Goal: Task Accomplishment & Management: Manage account settings

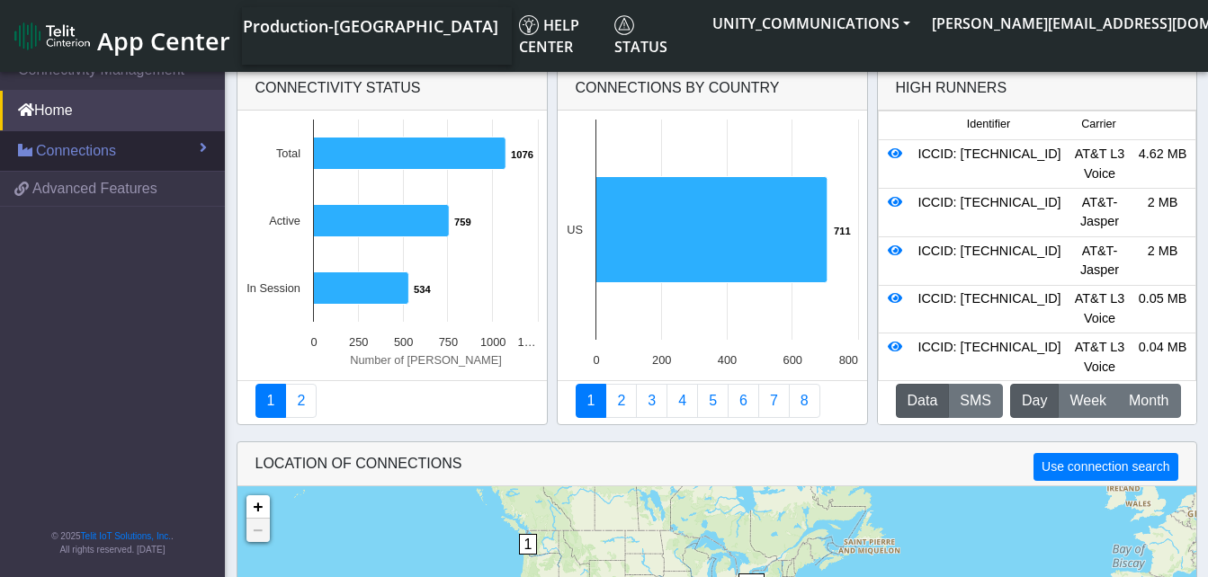
click at [132, 151] on link "Connections" at bounding box center [112, 151] width 225 height 40
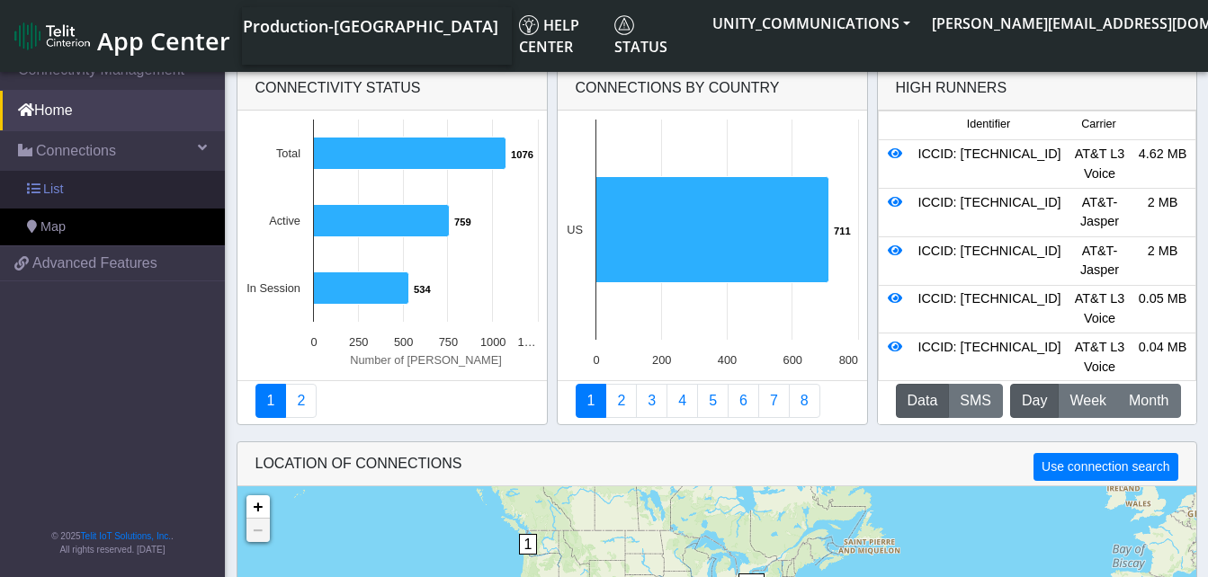
click at [100, 184] on link "List" at bounding box center [112, 190] width 225 height 38
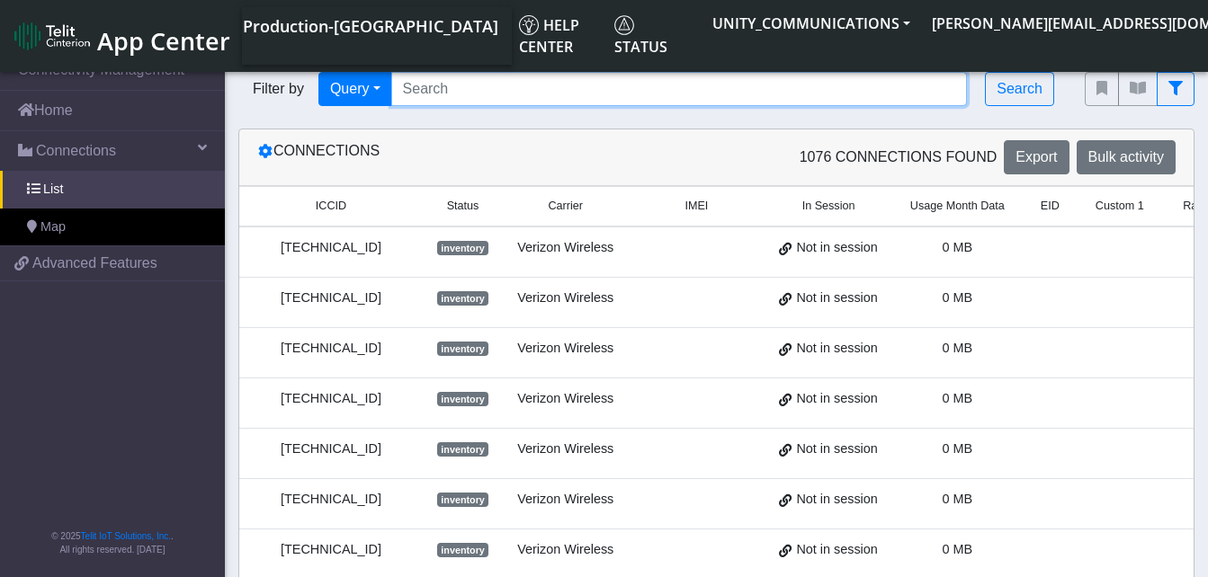
click at [396, 89] on input "Search..." at bounding box center [679, 89] width 577 height 34
paste input "89014104273663146291"
type input "89014104273663146291"
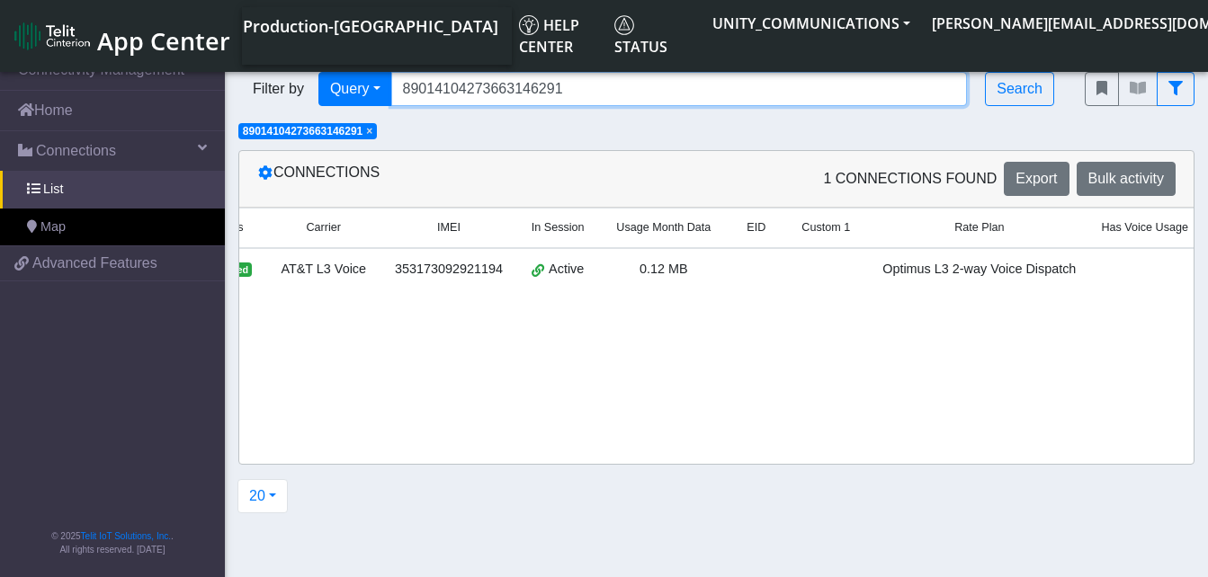
scroll to position [0, 299]
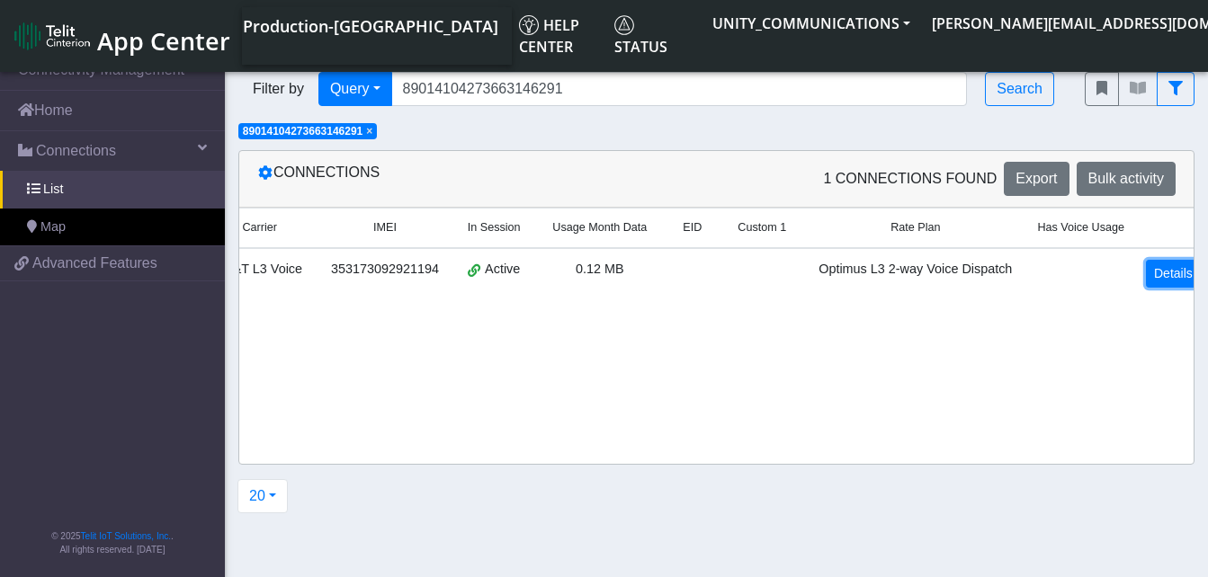
click at [1146, 274] on link "Details" at bounding box center [1173, 274] width 55 height 28
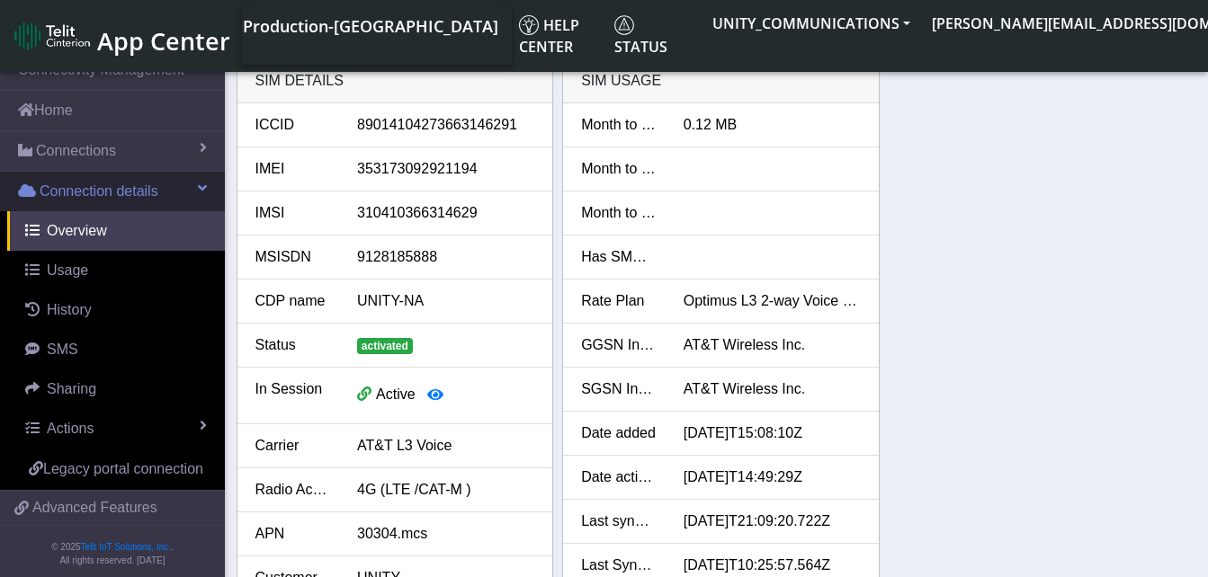
click at [83, 181] on span "Connection details" at bounding box center [99, 192] width 119 height 22
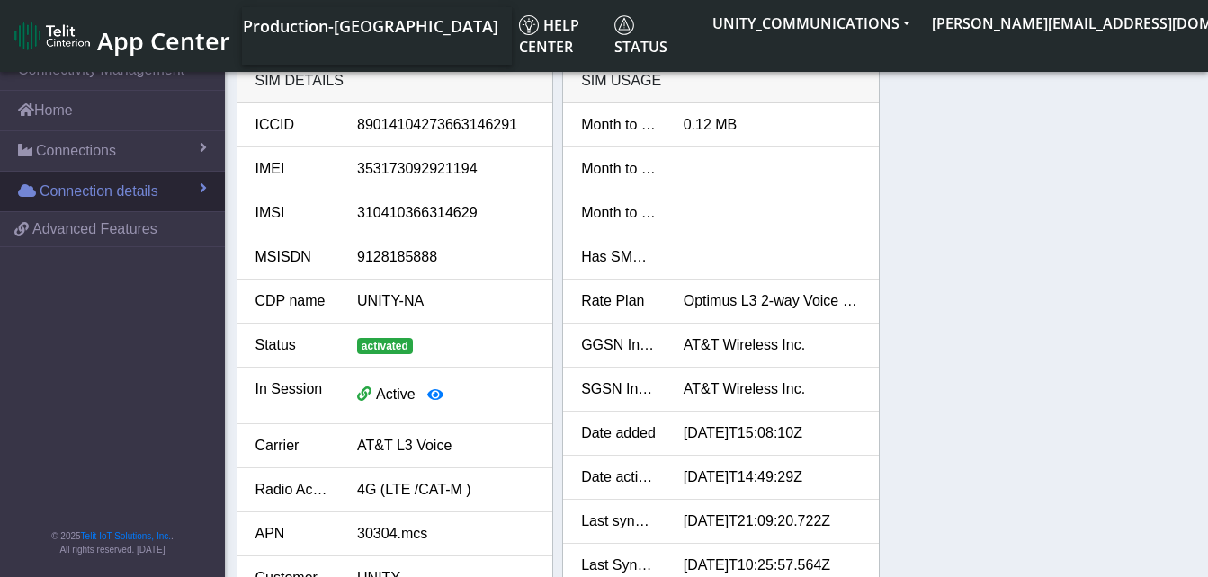
click at [83, 191] on span "Connection details" at bounding box center [99, 192] width 119 height 22
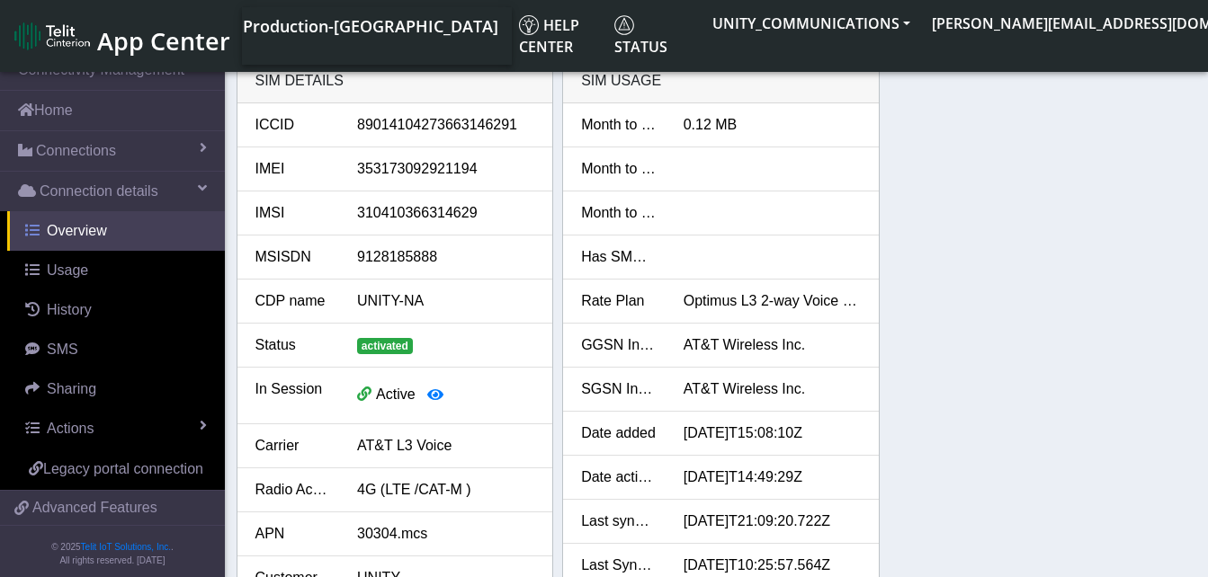
click at [76, 229] on span "Overview" at bounding box center [77, 230] width 60 height 15
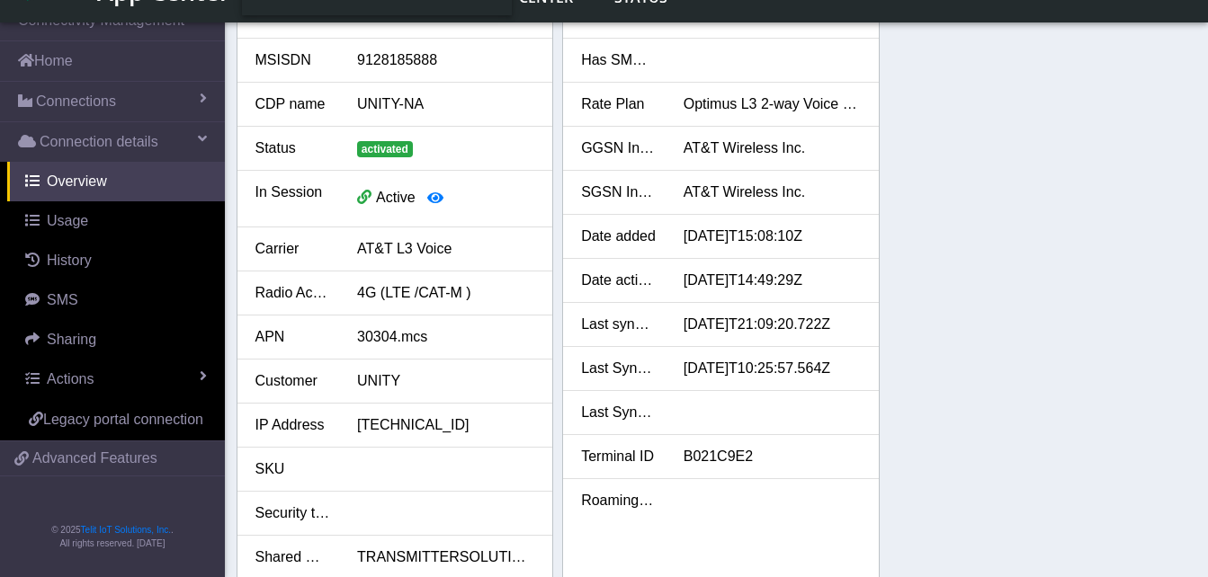
scroll to position [137, 0]
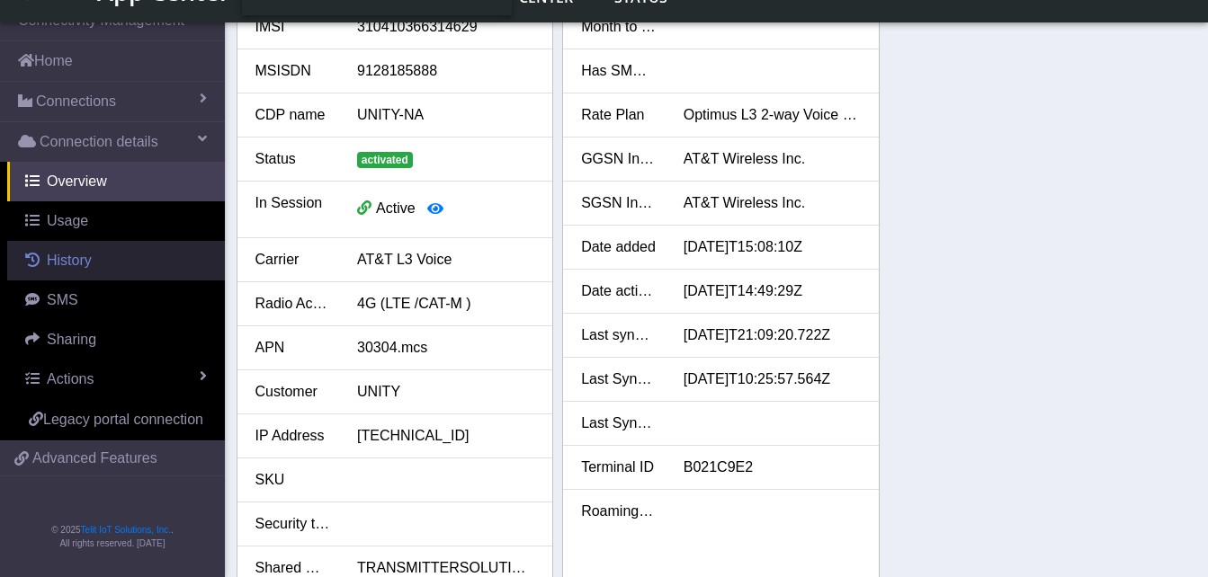
click at [70, 268] on span "History" at bounding box center [69, 260] width 45 height 15
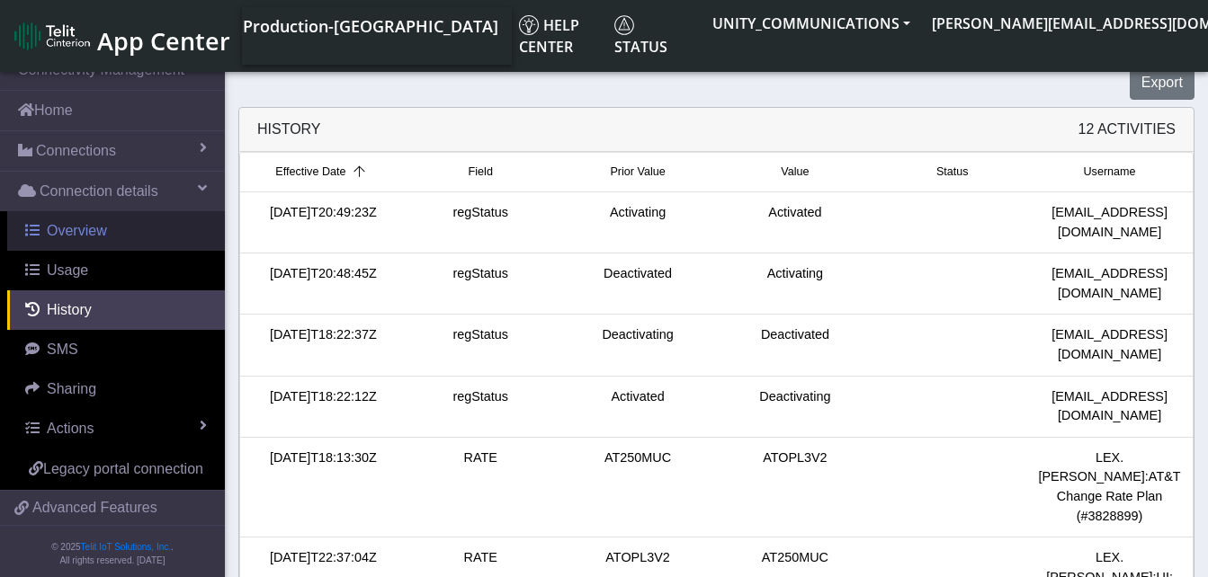
click at [83, 231] on span "Overview" at bounding box center [77, 230] width 60 height 15
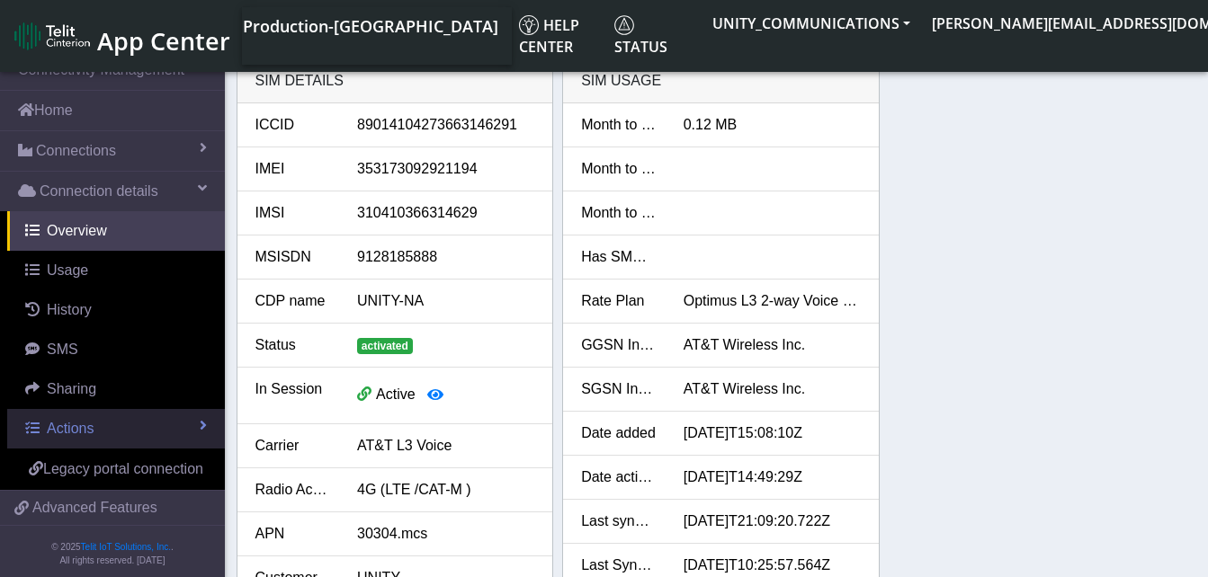
click at [67, 418] on link "Actions" at bounding box center [116, 429] width 218 height 40
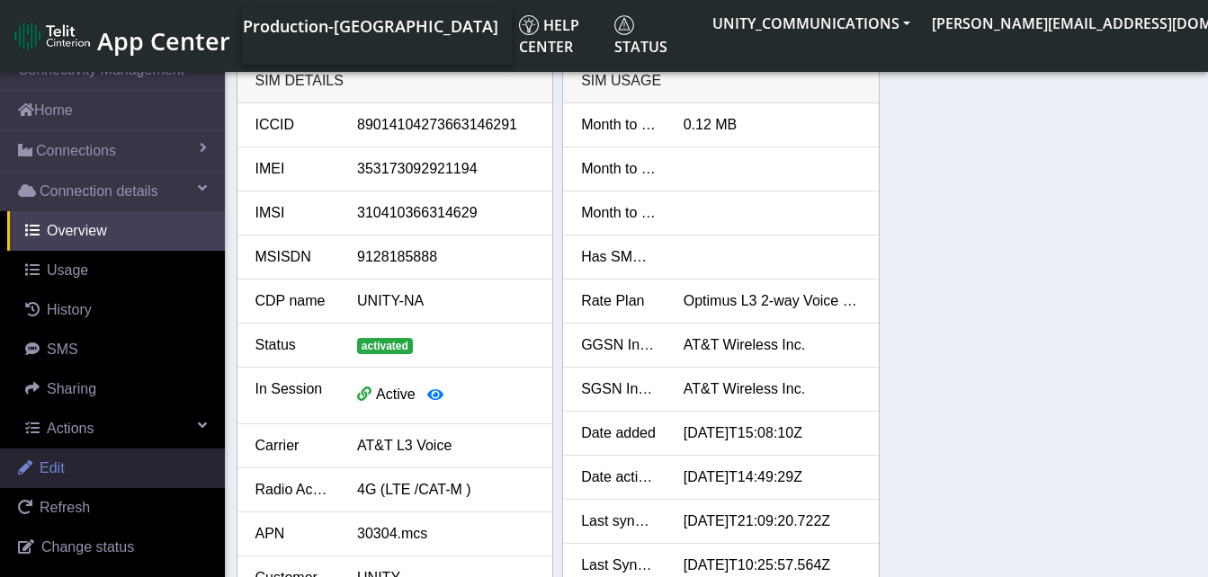
click at [67, 460] on link "Edit" at bounding box center [112, 469] width 225 height 40
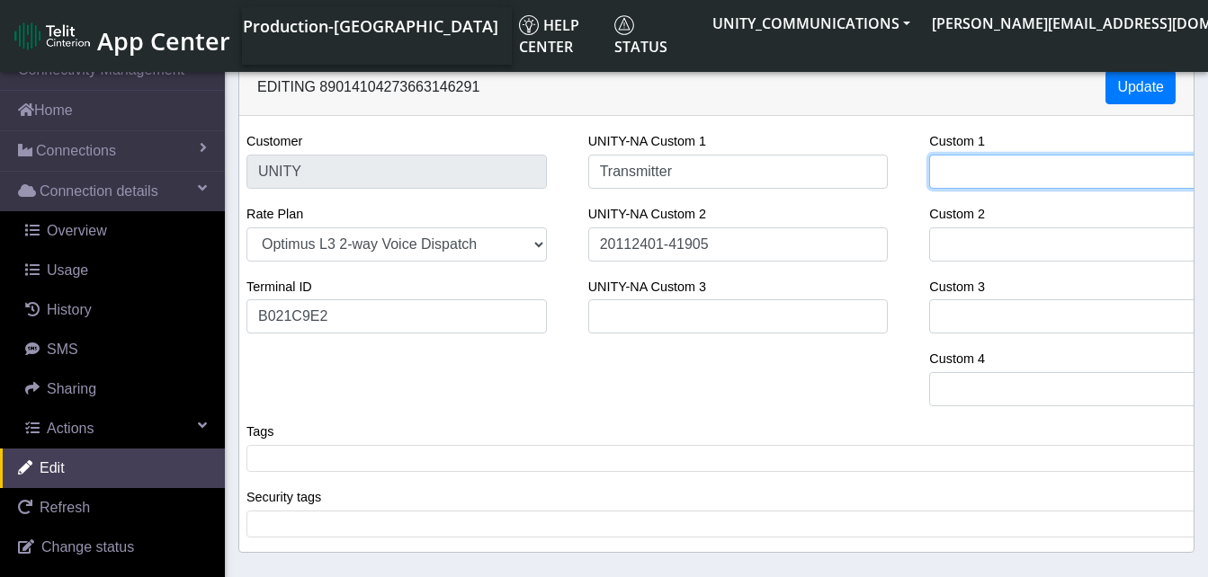
click at [955, 174] on input "Custom 1" at bounding box center [1079, 172] width 300 height 34
type input "Transmitter Solutions"
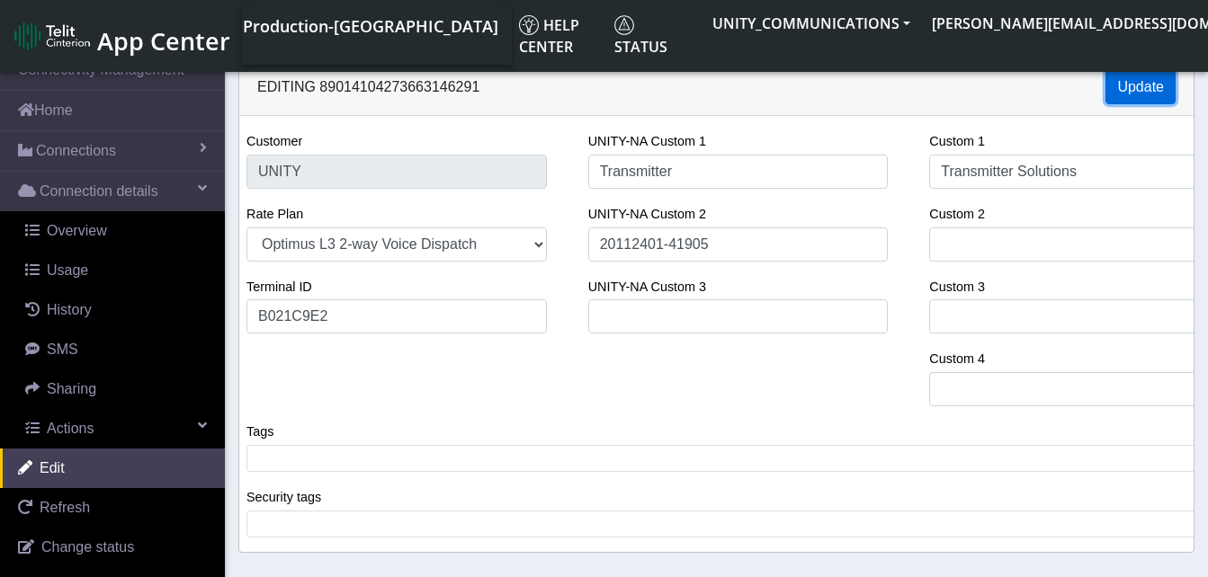
click at [1154, 82] on button "Update" at bounding box center [1141, 87] width 70 height 34
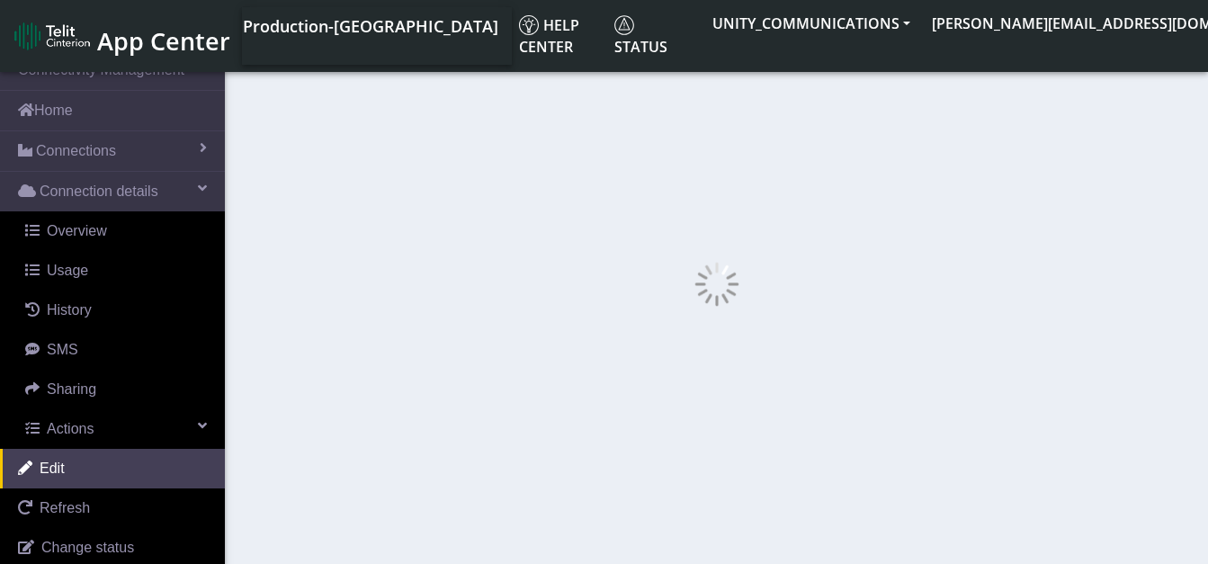
select select "104: 18646"
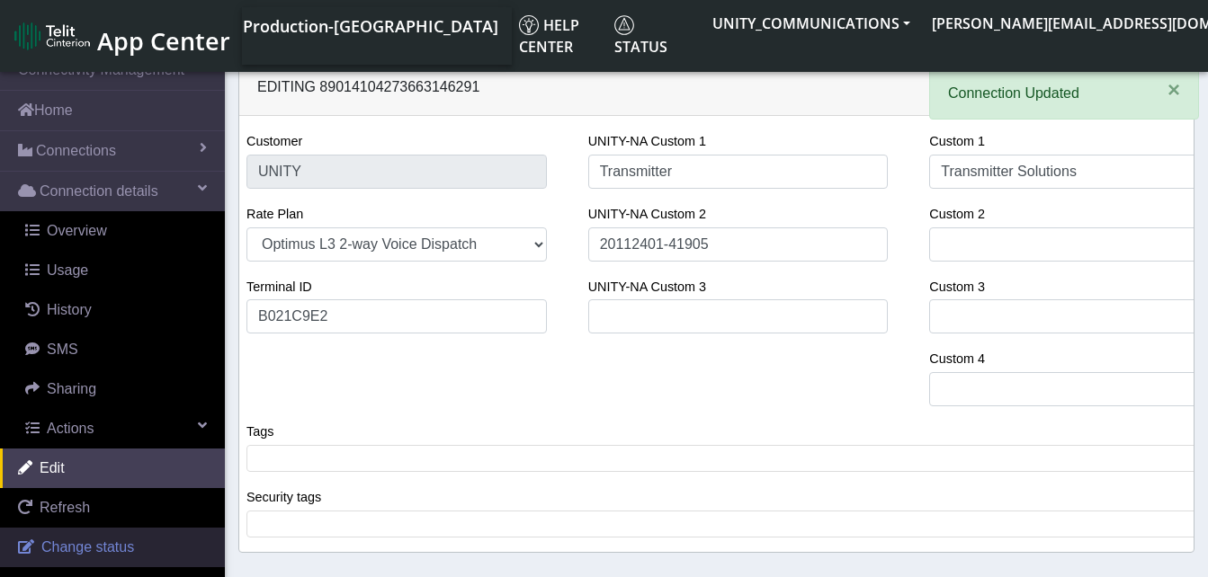
click at [90, 533] on link "Change status" at bounding box center [112, 548] width 225 height 40
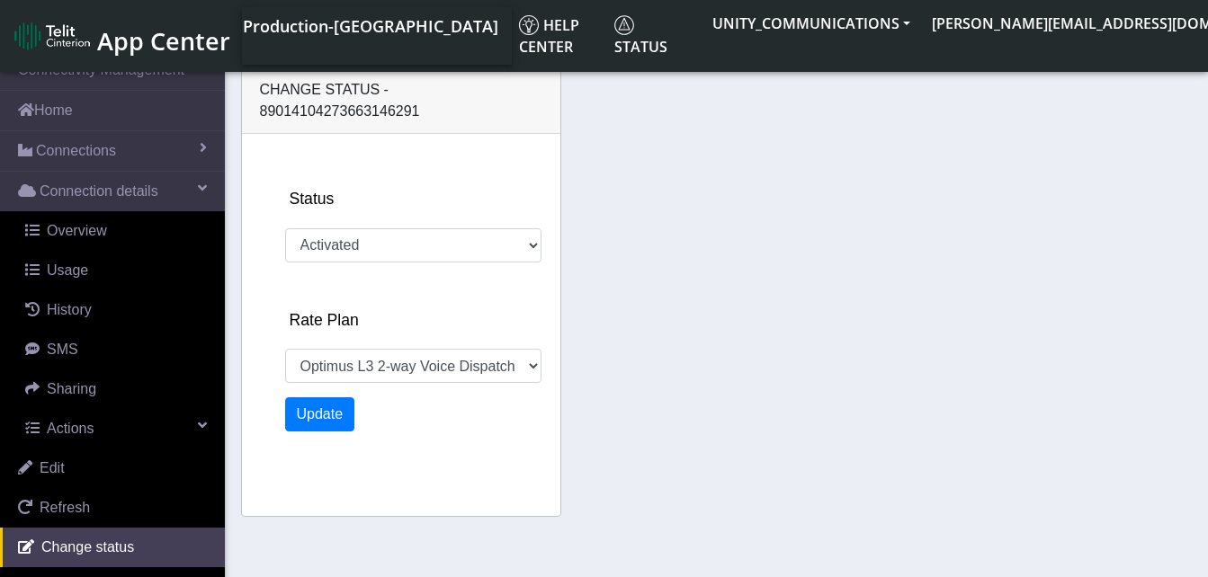
select select "988: 18646"
